Goal: Task Accomplishment & Management: Manage account settings

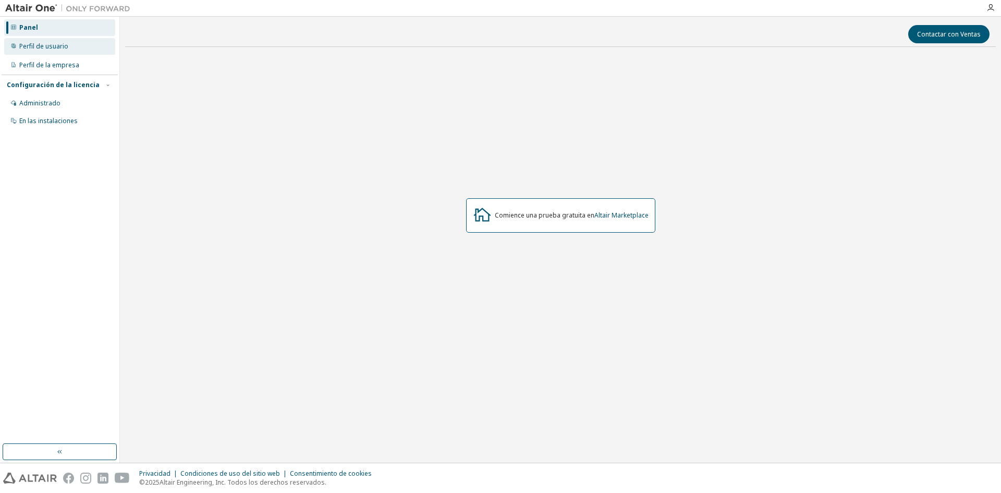
click at [76, 40] on div "Perfil de usuario" at bounding box center [59, 46] width 111 height 17
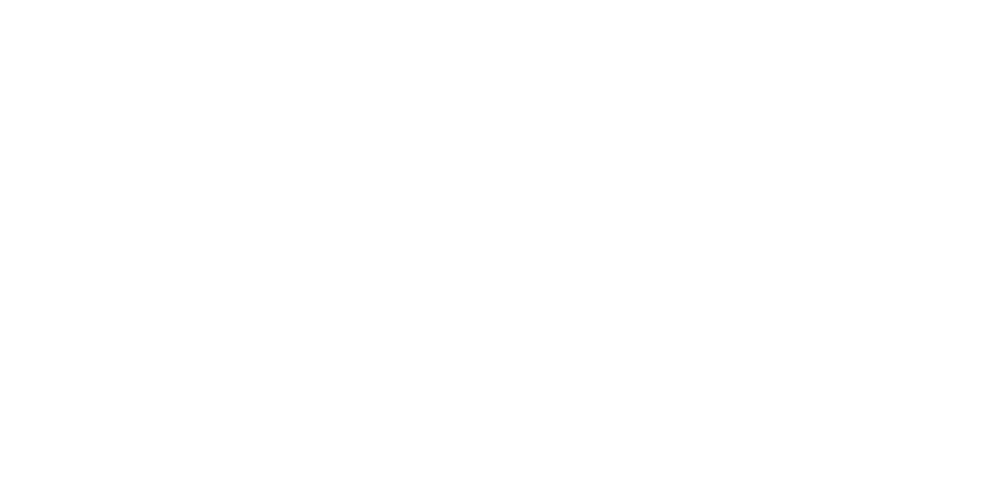
drag, startPoint x: 521, startPoint y: 141, endPoint x: 543, endPoint y: 184, distance: 48.3
click at [543, 184] on div at bounding box center [500, 246] width 1001 height 493
